Goal: Task Accomplishment & Management: Complete application form

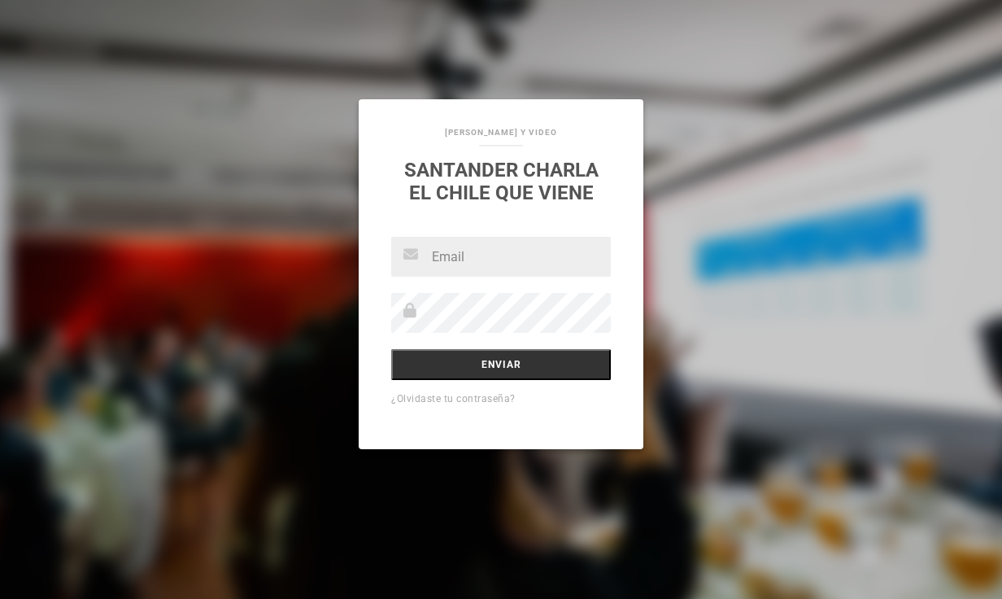
type input "[PERSON_NAME][EMAIL_ADDRESS][DOMAIN_NAME]"
click at [382, 317] on div "[PERSON_NAME][EMAIL_ADDRESS][DOMAIN_NAME] Enviar ¿Olvidaste tu contraseña?" at bounding box center [501, 343] width 285 height 212
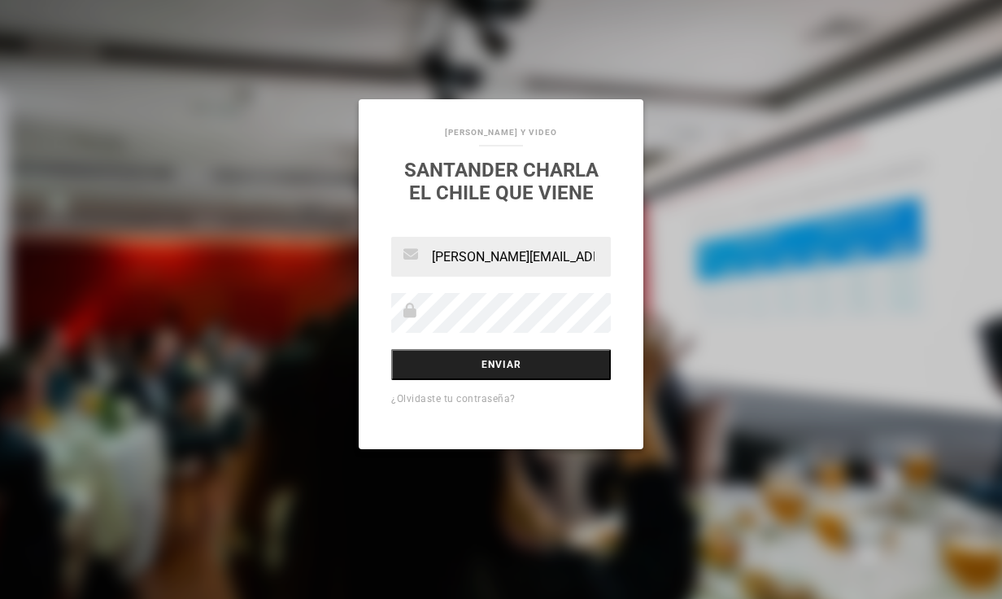
click at [419, 374] on input "Enviar" at bounding box center [501, 364] width 220 height 31
